Goal: Book appointment/travel/reservation

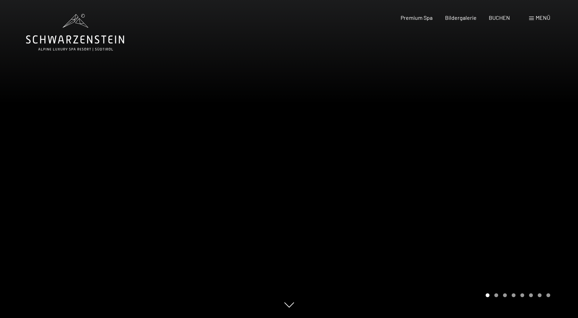
click at [536, 20] on span "Menü" at bounding box center [543, 17] width 15 height 7
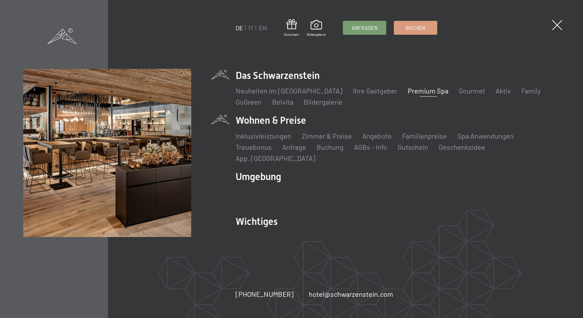
click at [251, 127] on li "Wohnen & Preise Inklusivleistungen Zimmer & Preise Liste Angebote Liste Familie…" at bounding box center [398, 137] width 324 height 49
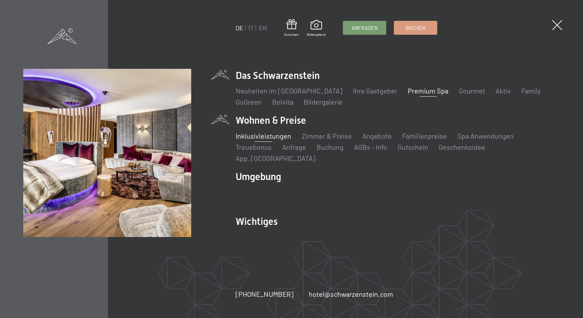
click at [257, 138] on link "Inklusivleistungen" at bounding box center [264, 136] width 56 height 8
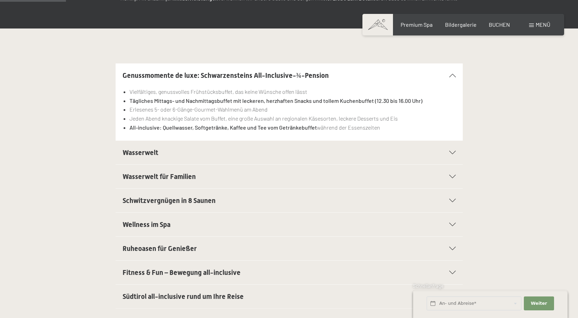
scroll to position [146, 0]
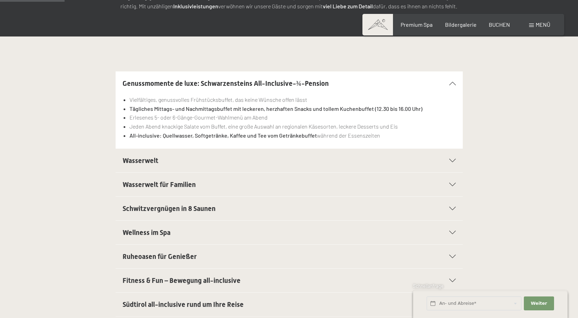
click at [92, 204] on div "Schwitzvergnügen in 8 Saunen Eventsauna mit Multimedia Unterstützung für das be…" at bounding box center [289, 208] width 474 height 24
click at [94, 212] on div "Schwitzvergnügen in 8 Saunen Eventsauna mit Multimedia Unterstützung für das be…" at bounding box center [289, 208] width 474 height 24
click at [494, 25] on span "BUCHEN" at bounding box center [499, 23] width 21 height 7
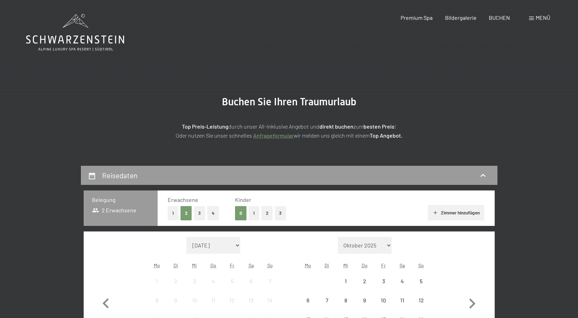
click at [548, 17] on span "Menü" at bounding box center [543, 17] width 15 height 7
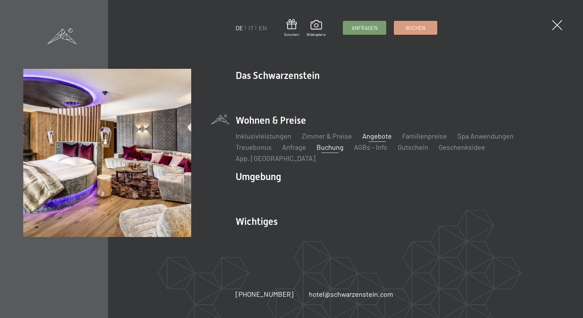
click at [380, 138] on link "Angebote" at bounding box center [377, 136] width 30 height 8
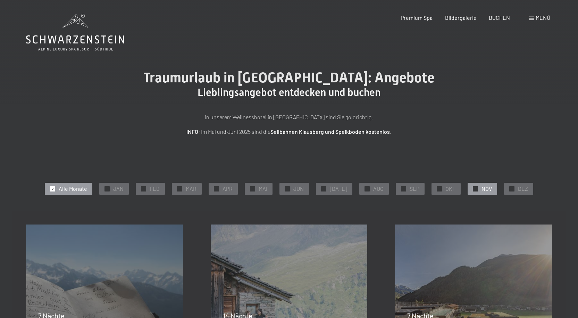
click at [474, 187] on div at bounding box center [475, 188] width 5 height 5
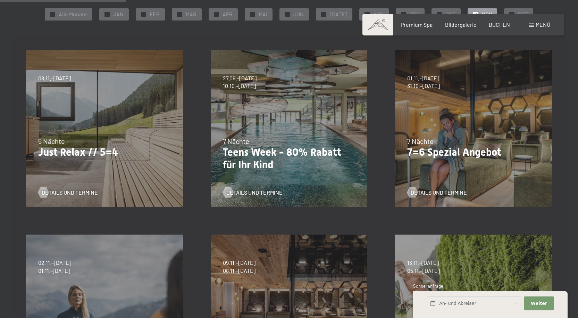
scroll to position [174, 0]
click at [54, 168] on div "24.09.–[DATE] 26.10.–[DATE] 21.12.–[DATE] 04.01.–[DATE] 08.03.–[DATE] 08.11.–[D…" at bounding box center [104, 129] width 185 height 185
click at [49, 189] on span "Details und Termine" at bounding box center [77, 193] width 56 height 8
click at [435, 139] on div "7 Nächte" at bounding box center [473, 142] width 133 height 10
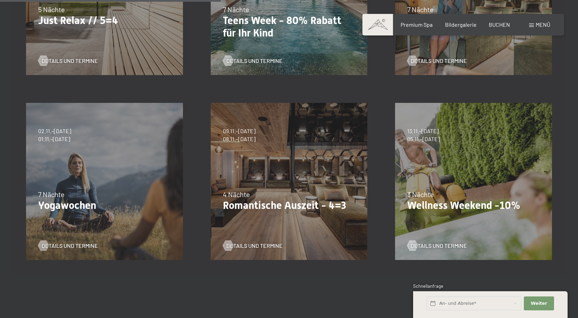
scroll to position [306, 0]
click at [238, 200] on p "Romantische Auszeit - 4=3" at bounding box center [289, 205] width 133 height 12
click at [242, 196] on span "4 Nächte" at bounding box center [236, 193] width 27 height 8
click at [244, 245] on span "Details und Termine" at bounding box center [261, 245] width 56 height 8
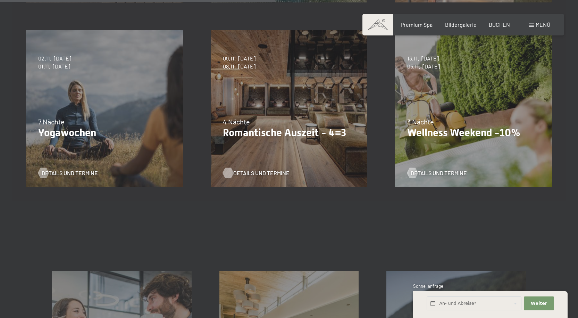
scroll to position [381, 0]
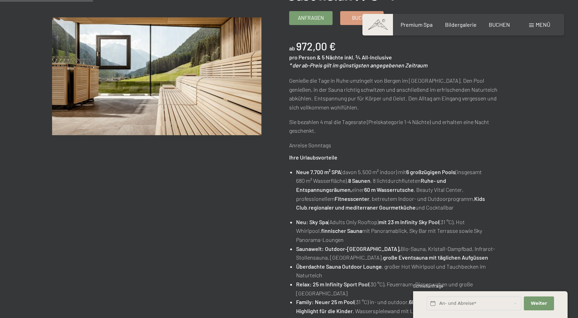
scroll to position [138, 0]
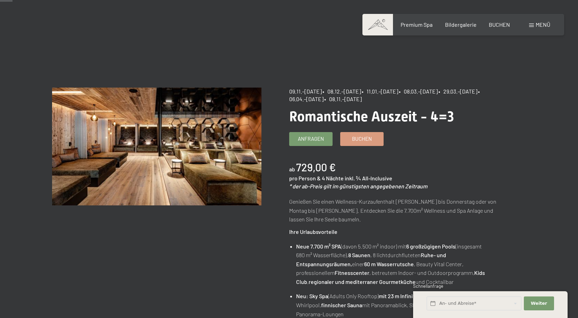
scroll to position [18, 0]
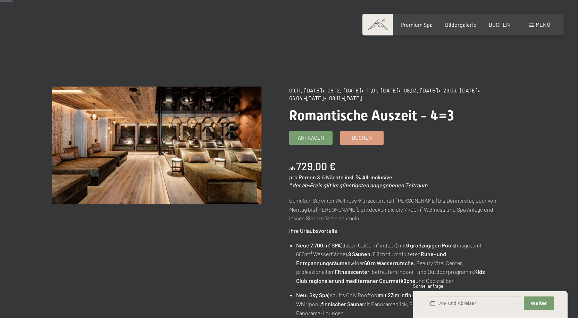
click at [127, 228] on div "Angebot wechseln (10 / 16)" at bounding box center [170, 158] width 237 height 145
click at [128, 229] on div "Angebot wechseln (10 / 16)" at bounding box center [170, 158] width 237 height 145
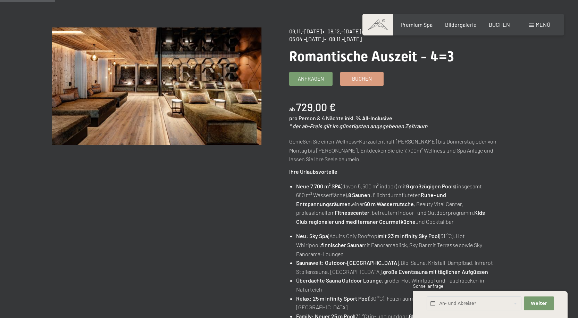
click at [139, 233] on div "Angebot wechseln (10 / 16) 09.11.–05.12.2025 • 08.12.–19.12.2025 • 11.01.–23.01…" at bounding box center [289, 306] width 474 height 559
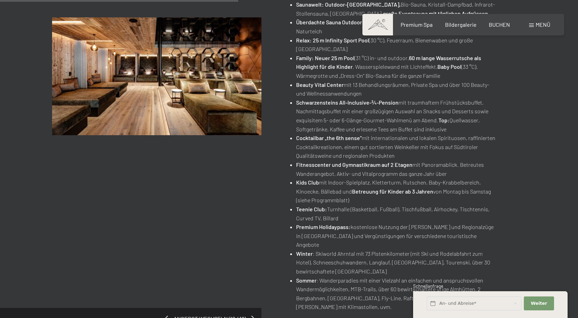
click at [140, 242] on div "Angebot wechseln (10 / 16) 09.11.–05.12.2025 • 08.12.–19.12.2025 • 11.01.–23.01…" at bounding box center [289, 49] width 474 height 559
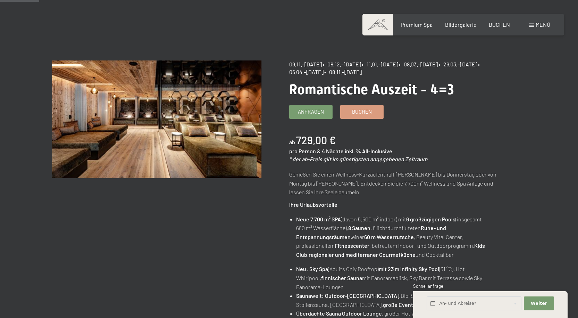
scroll to position [0, 0]
